Goal: Task Accomplishment & Management: Use online tool/utility

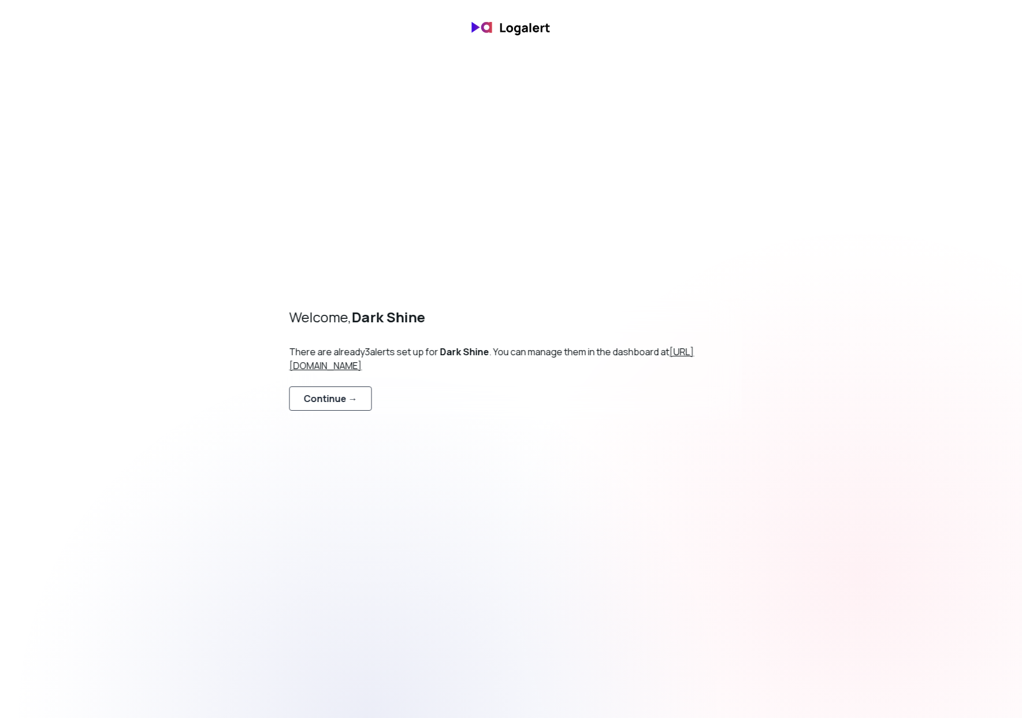
click at [335, 396] on div "Continue →" at bounding box center [331, 399] width 54 height 14
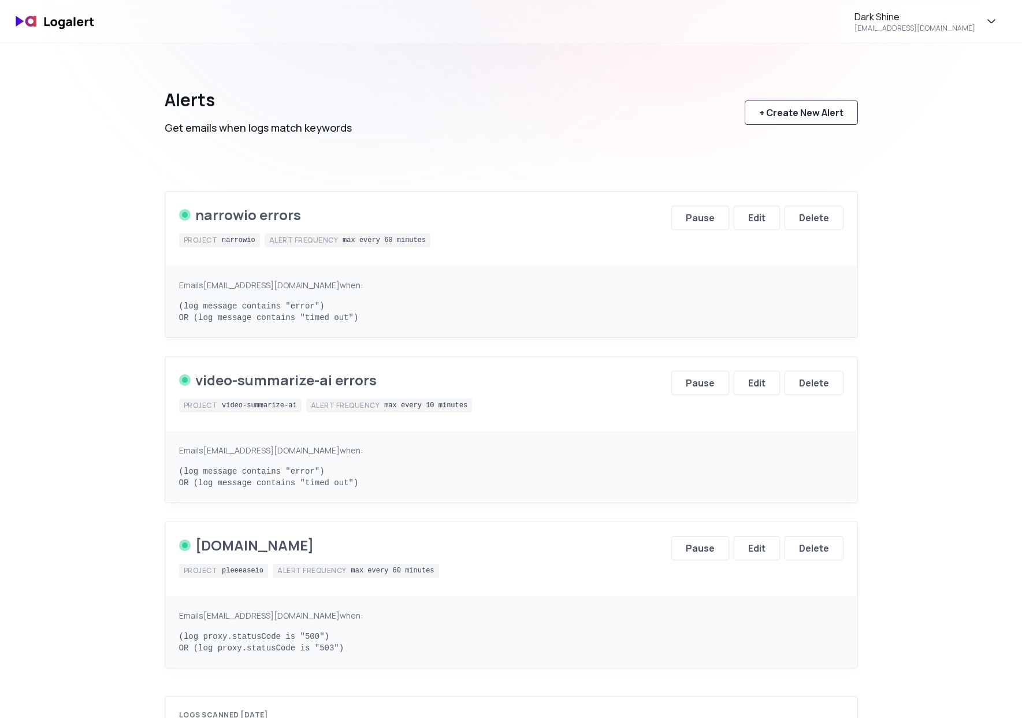
click at [803, 113] on div "+ Create New Alert" at bounding box center [801, 113] width 84 height 14
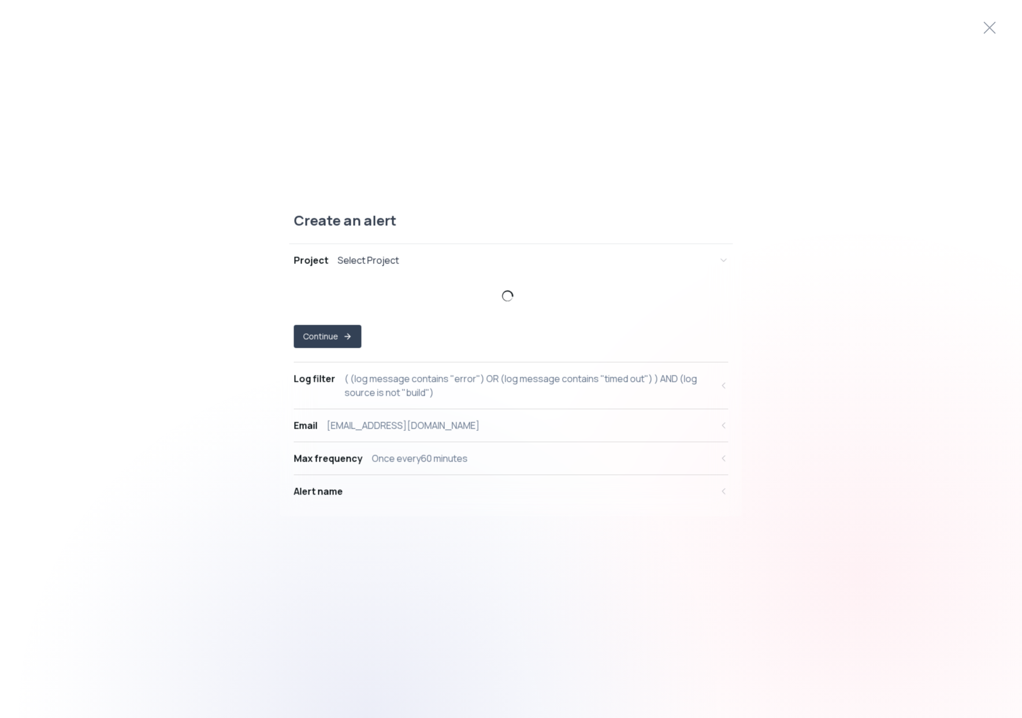
select select "prj_NA4p3cuYfzPTUqpvUnv9sO9Db2E3"
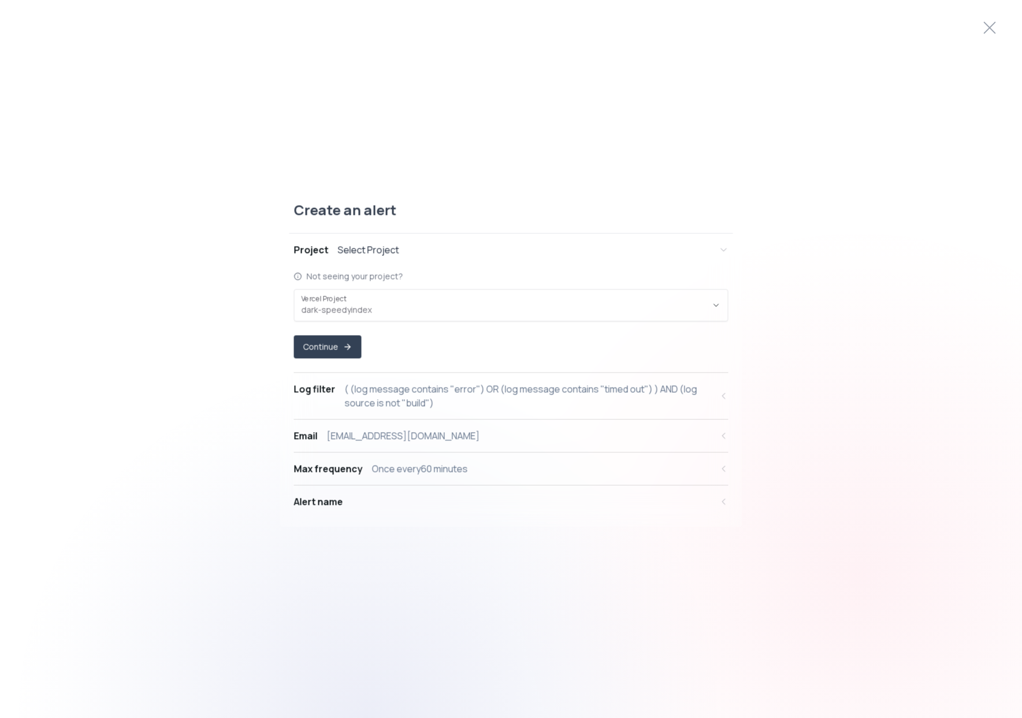
click at [369, 246] on div "Select Project" at bounding box center [368, 250] width 61 height 14
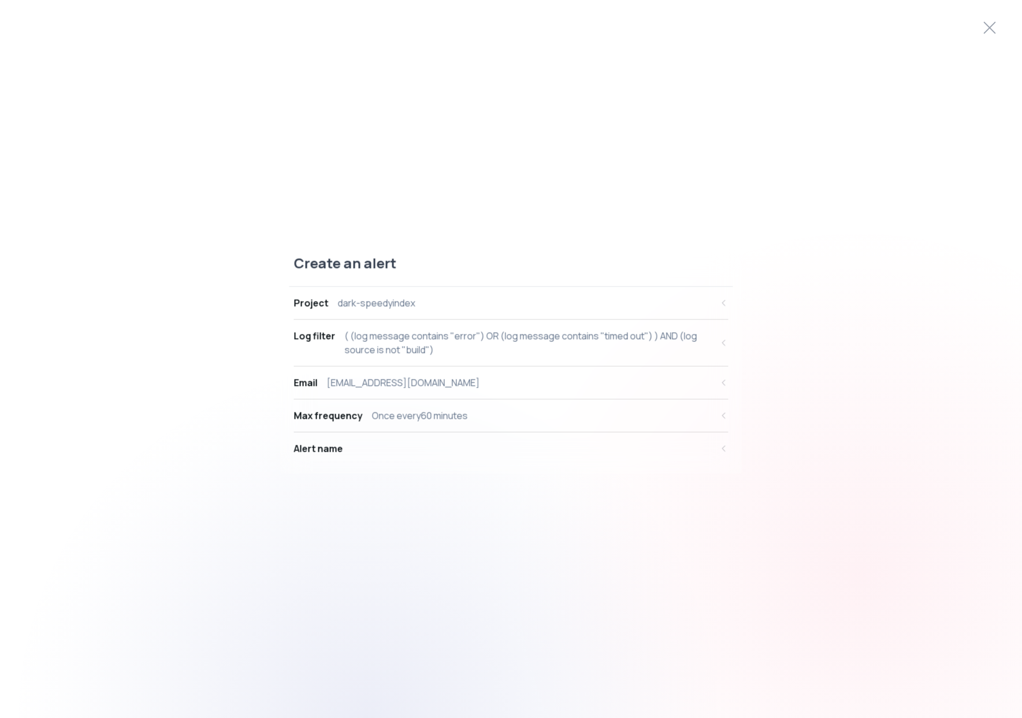
click at [411, 341] on div "( (log message contains "error") OR (log message contains "timed out") ) AND (l…" at bounding box center [528, 343] width 367 height 28
select select "message"
select select "CONTAINS"
select select "OR"
select select "message"
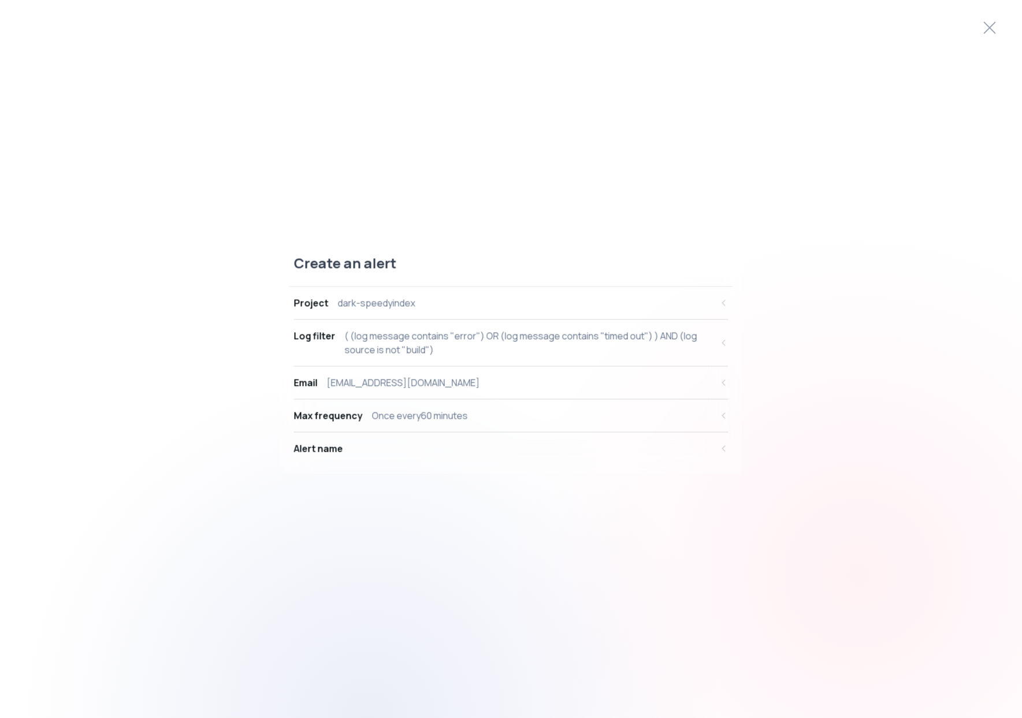
select select "CONTAINS"
select select "AND"
select select "source"
select select "NOT_EQUALS"
select select "build"
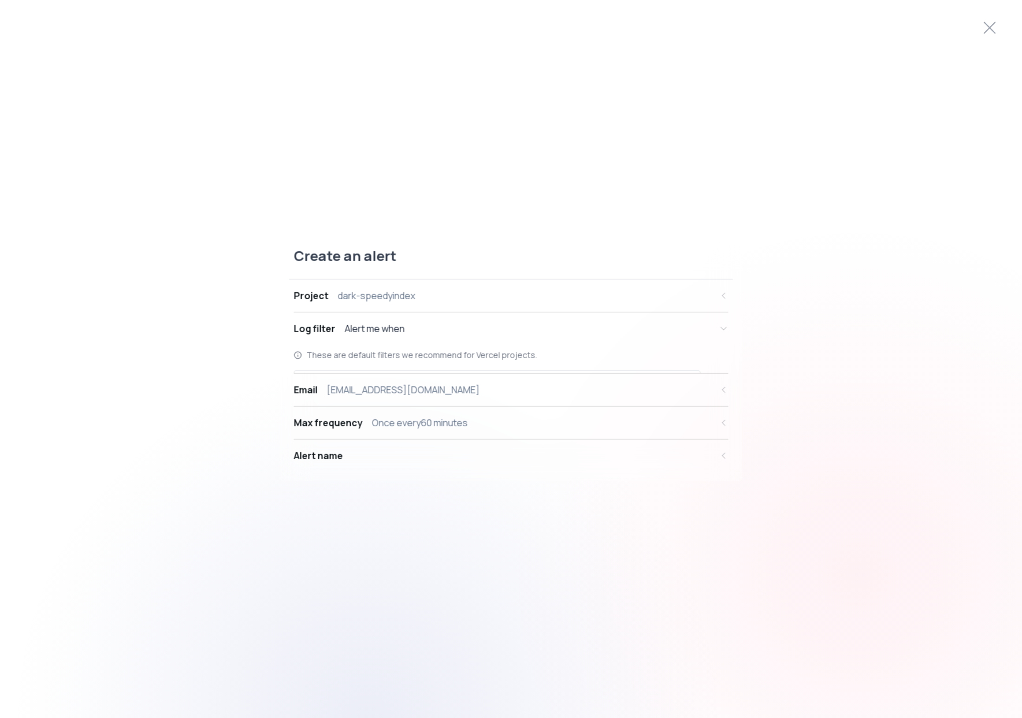
scroll to position [11, 0]
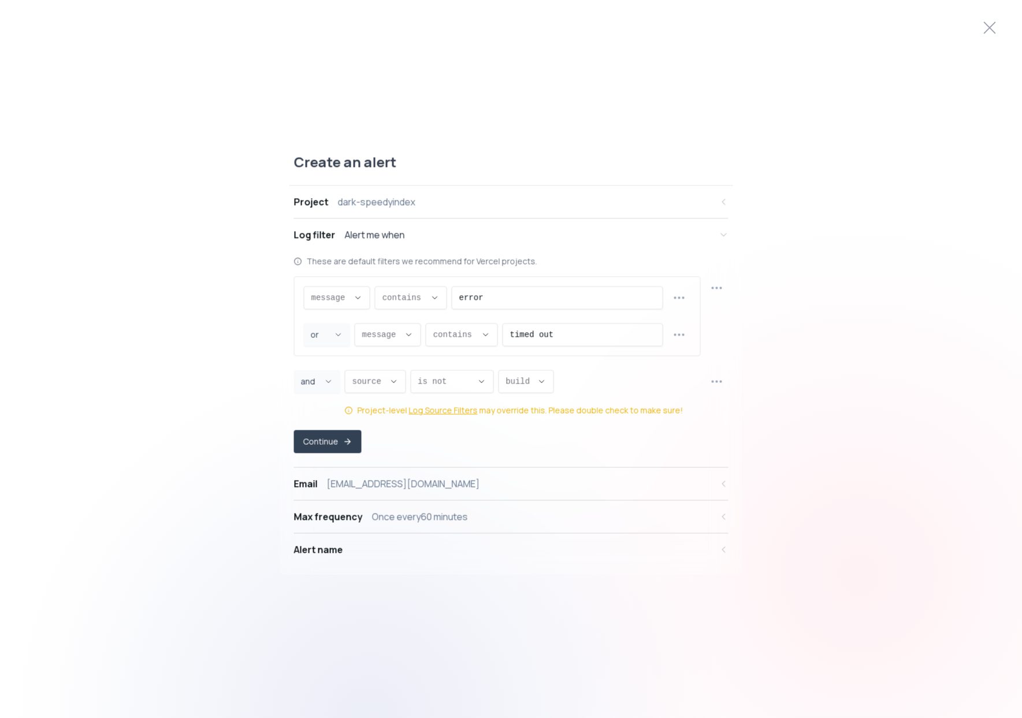
click at [454, 479] on div "Email pierrecordier10@gmail.com" at bounding box center [503, 484] width 418 height 14
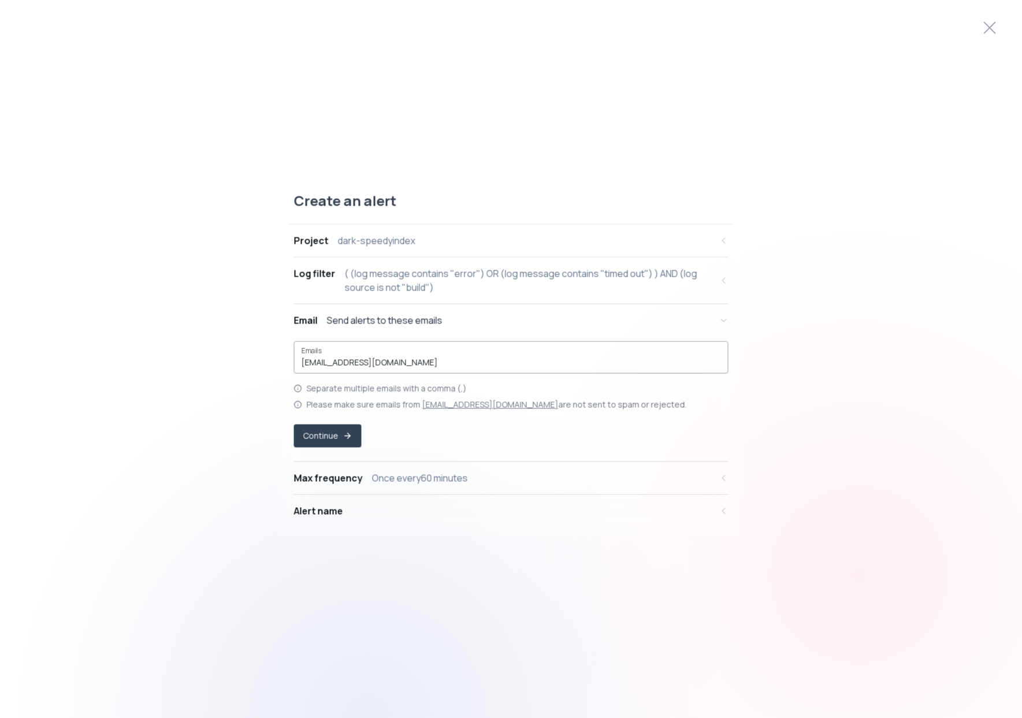
click at [373, 361] on input "pierrecordier10@gmail.com" at bounding box center [511, 362] width 419 height 12
type input "pierre@darkshine.io"
click at [343, 434] on icon "button" at bounding box center [347, 435] width 9 height 9
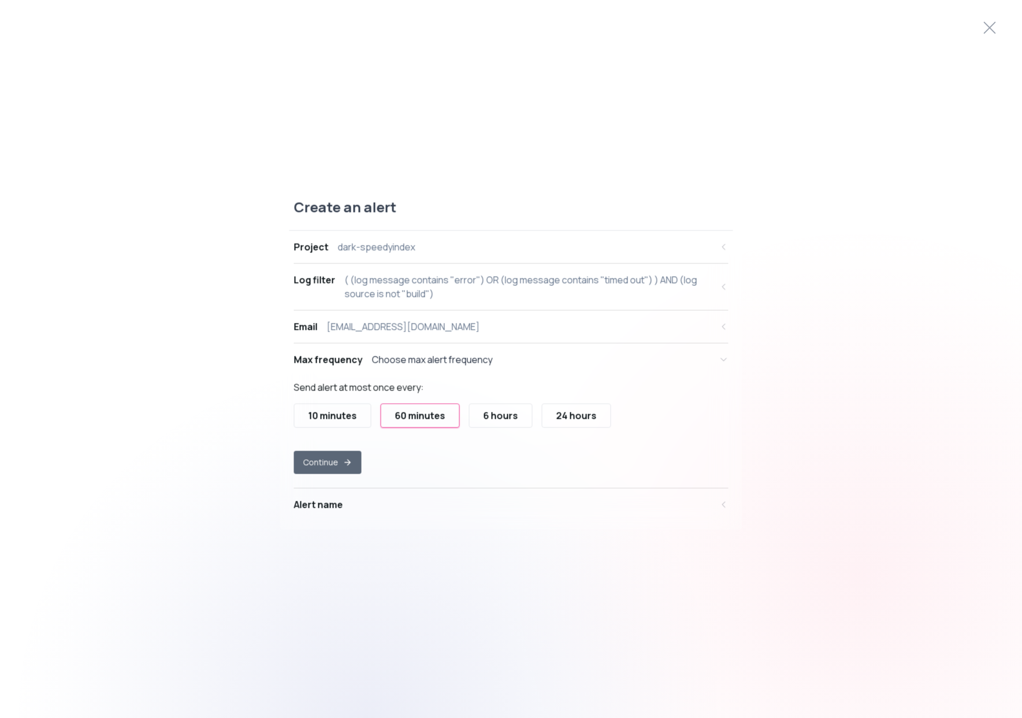
click at [329, 458] on button "Continue" at bounding box center [328, 462] width 68 height 23
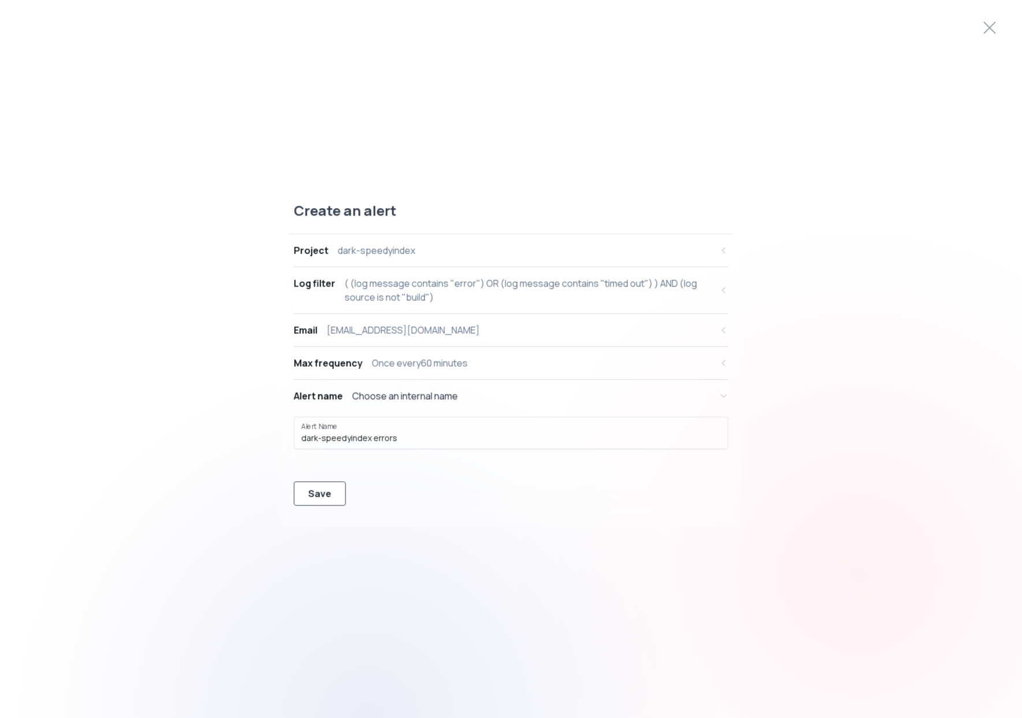
click at [323, 488] on div "Save" at bounding box center [320, 493] width 23 height 14
